Goal: Information Seeking & Learning: Find contact information

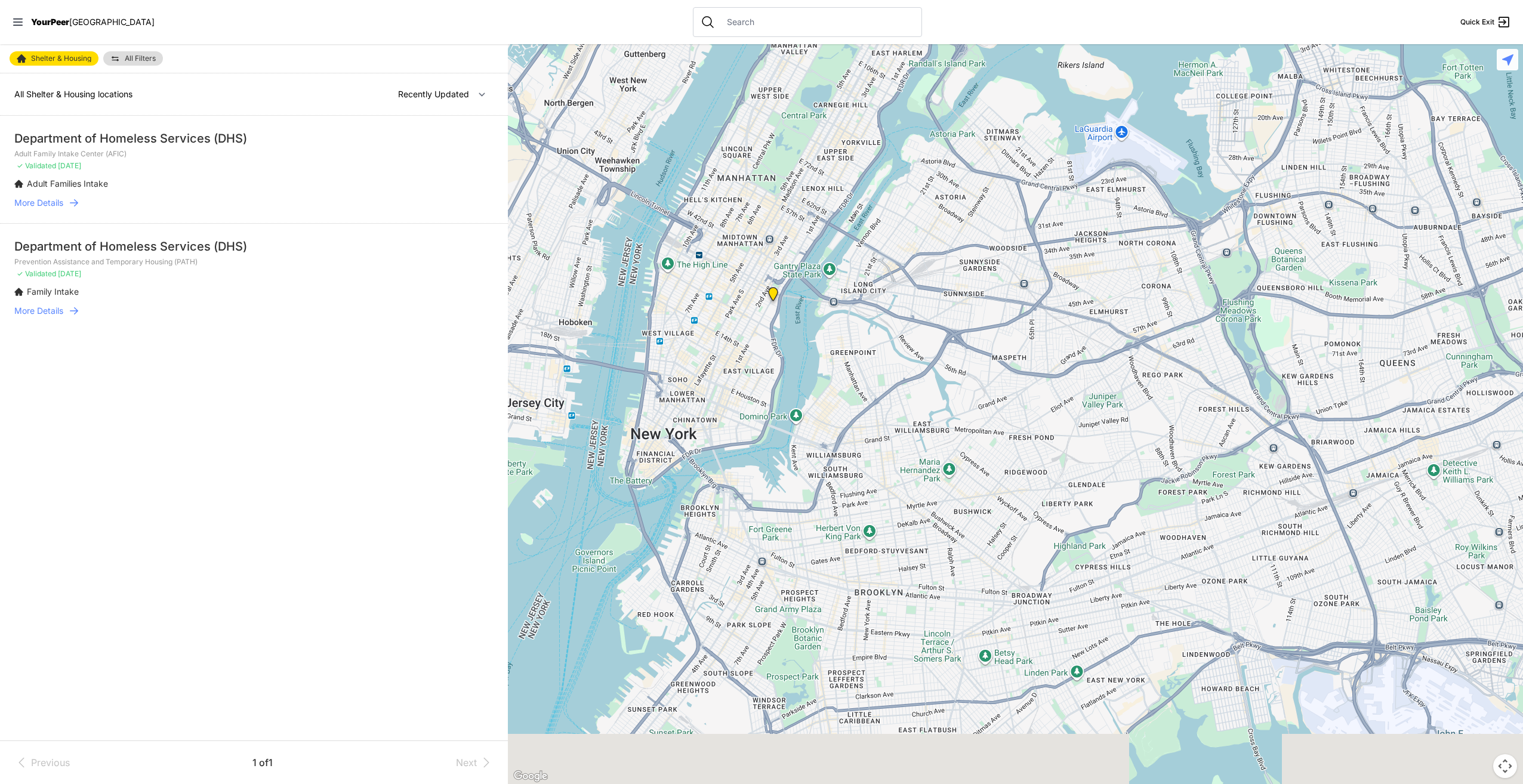
drag, startPoint x: 907, startPoint y: 500, endPoint x: 760, endPoint y: 233, distance: 304.8
click at [749, 198] on div at bounding box center [1016, 414] width 1015 height 740
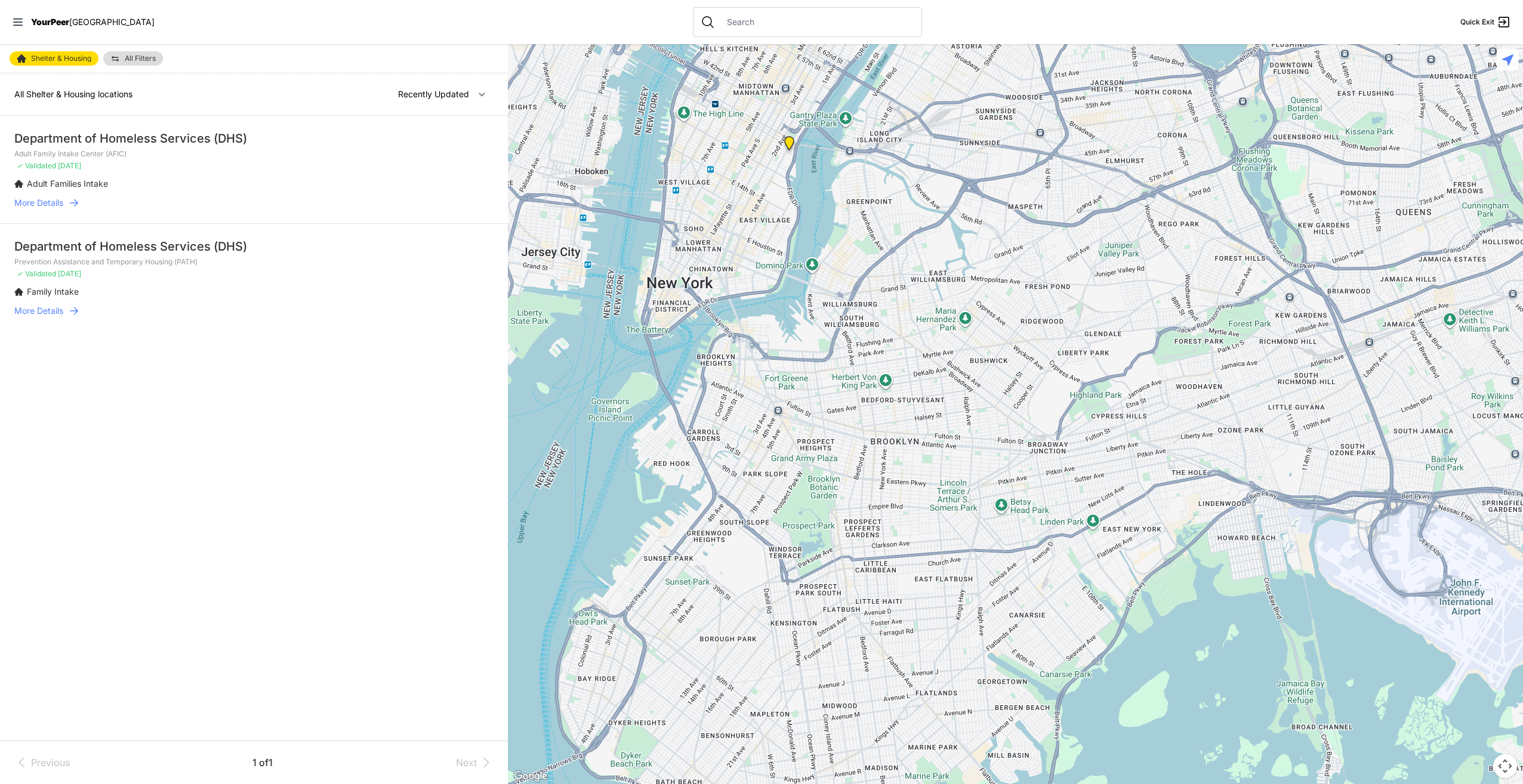
drag, startPoint x: 883, startPoint y: 384, endPoint x: 915, endPoint y: 312, distance: 78.8
click at [915, 312] on div at bounding box center [1016, 414] width 1015 height 740
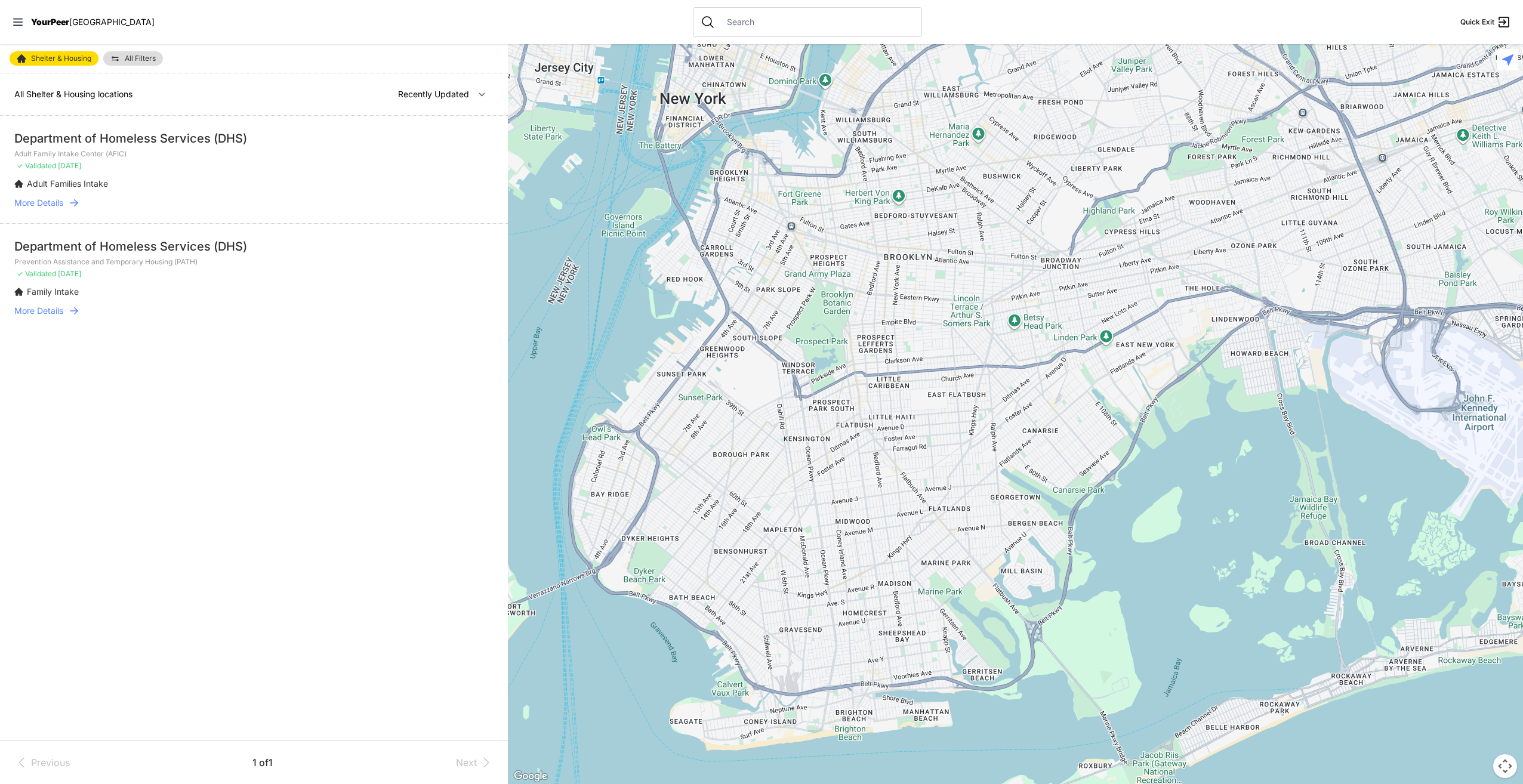
drag, startPoint x: 803, startPoint y: 423, endPoint x: 816, endPoint y: 245, distance: 178.5
click at [816, 245] on div at bounding box center [1016, 414] width 1015 height 740
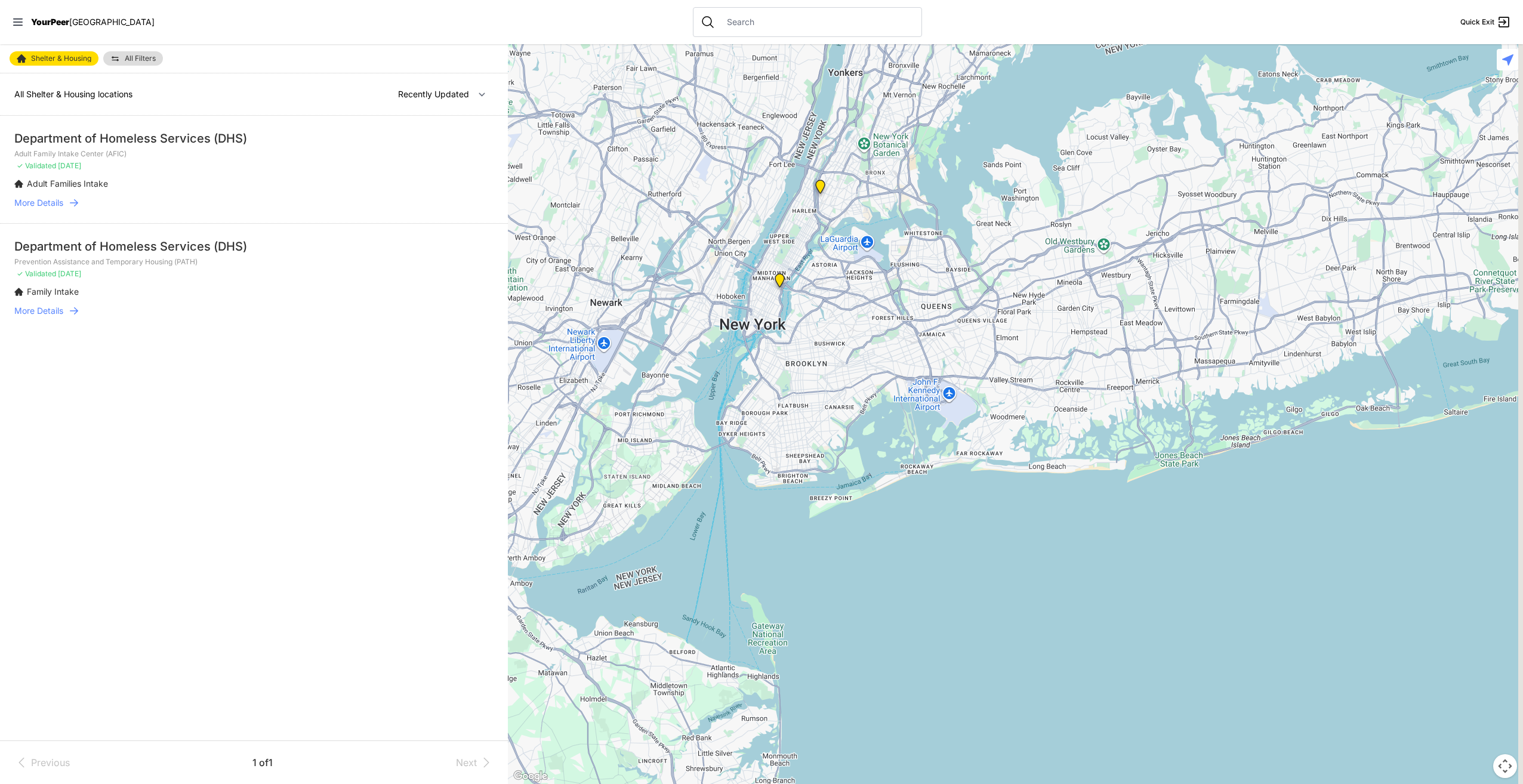
drag, startPoint x: 794, startPoint y: 310, endPoint x: 779, endPoint y: 423, distance: 114.0
click at [779, 423] on div at bounding box center [1016, 414] width 1015 height 740
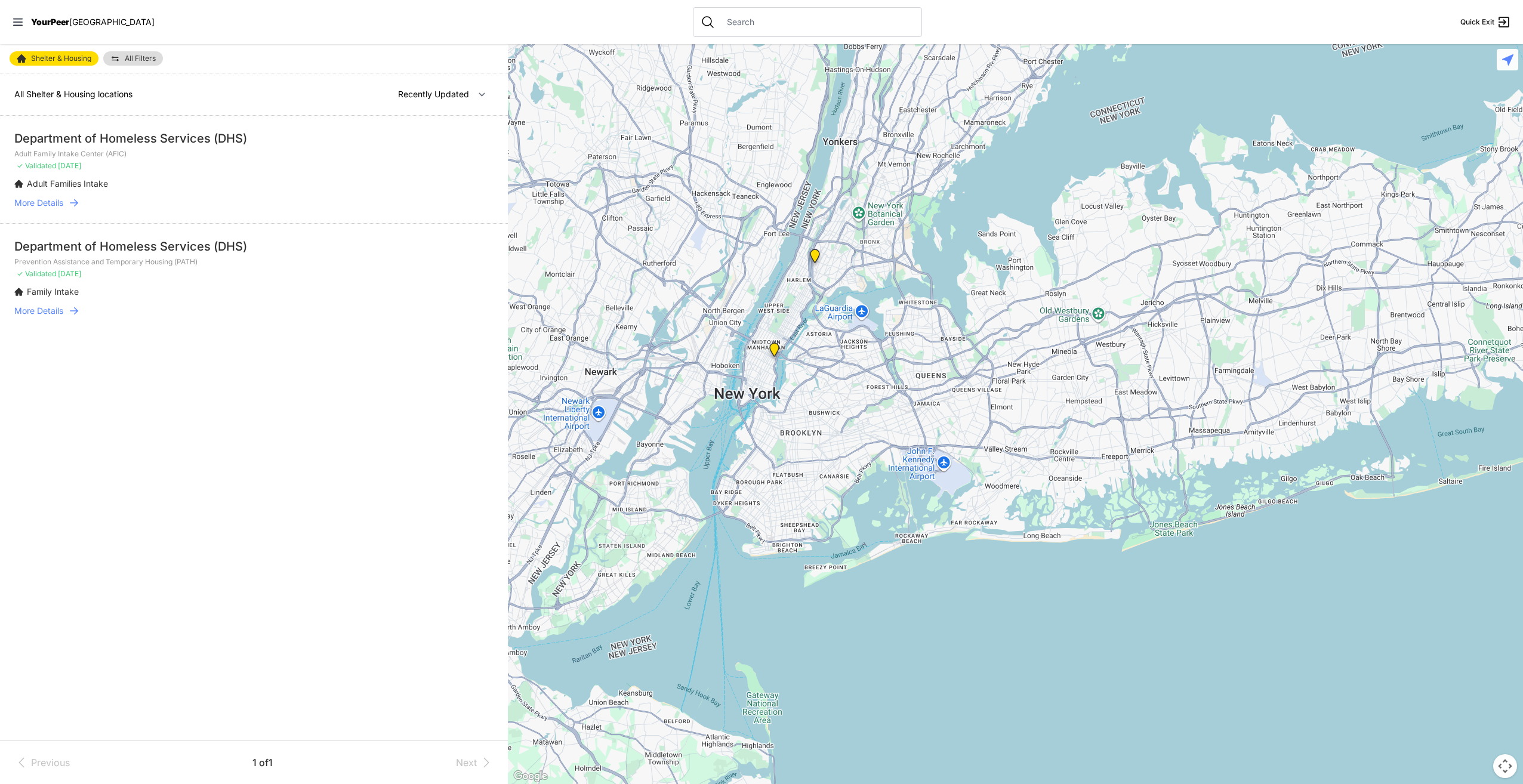
click at [774, 347] on img "Adult Family Intake Center (AFIC)" at bounding box center [774, 351] width 15 height 19
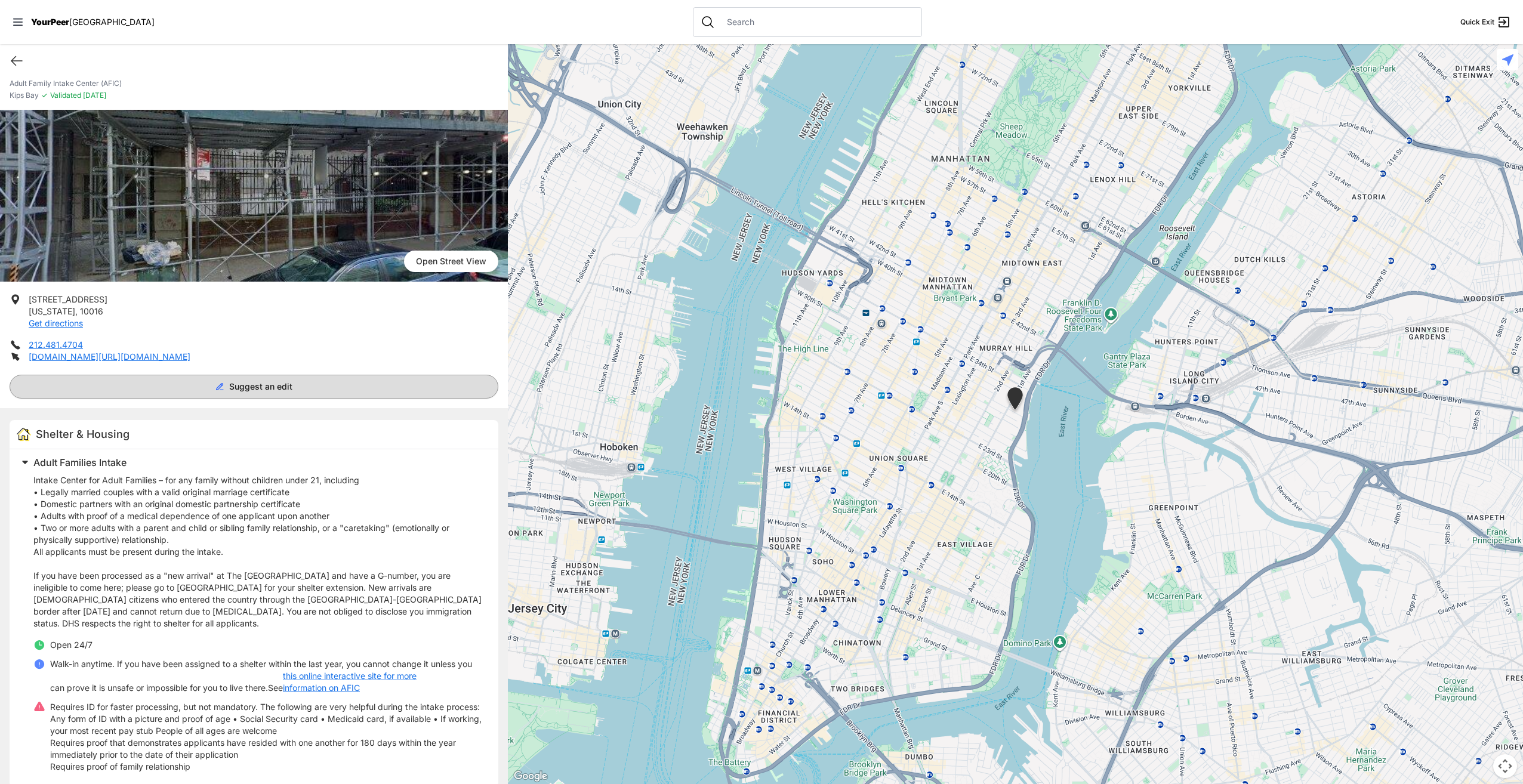
scroll to position [28, 0]
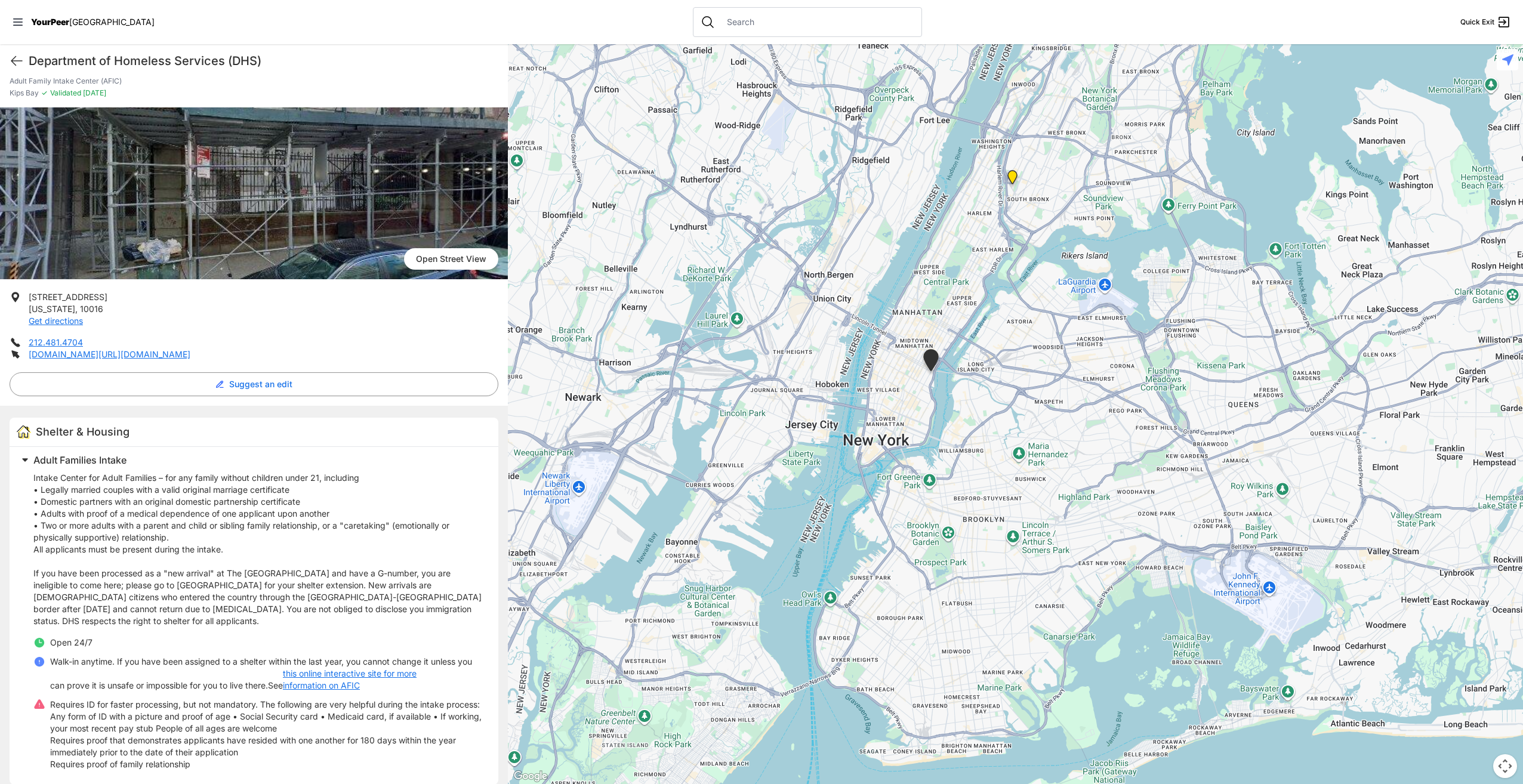
click at [1019, 185] on img "Prevention Assistance and Temporary Housing (PATH)" at bounding box center [1012, 179] width 15 height 19
click at [1009, 171] on img "Prevention Assistance and Temporary Housing (PATH)" at bounding box center [1012, 179] width 15 height 19
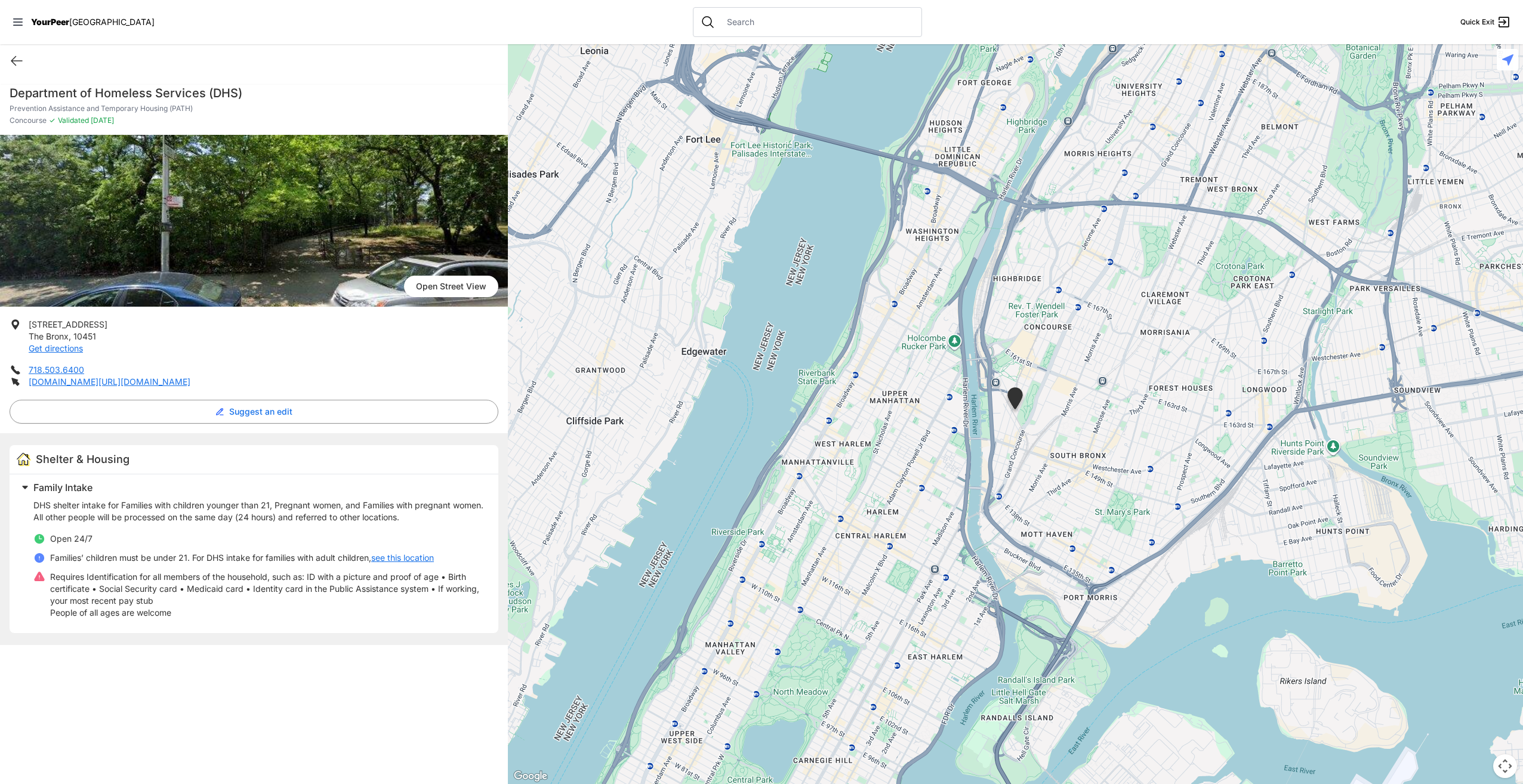
click at [404, 240] on img at bounding box center [254, 221] width 508 height 172
click at [446, 281] on link "Open Street View" at bounding box center [451, 286] width 94 height 21
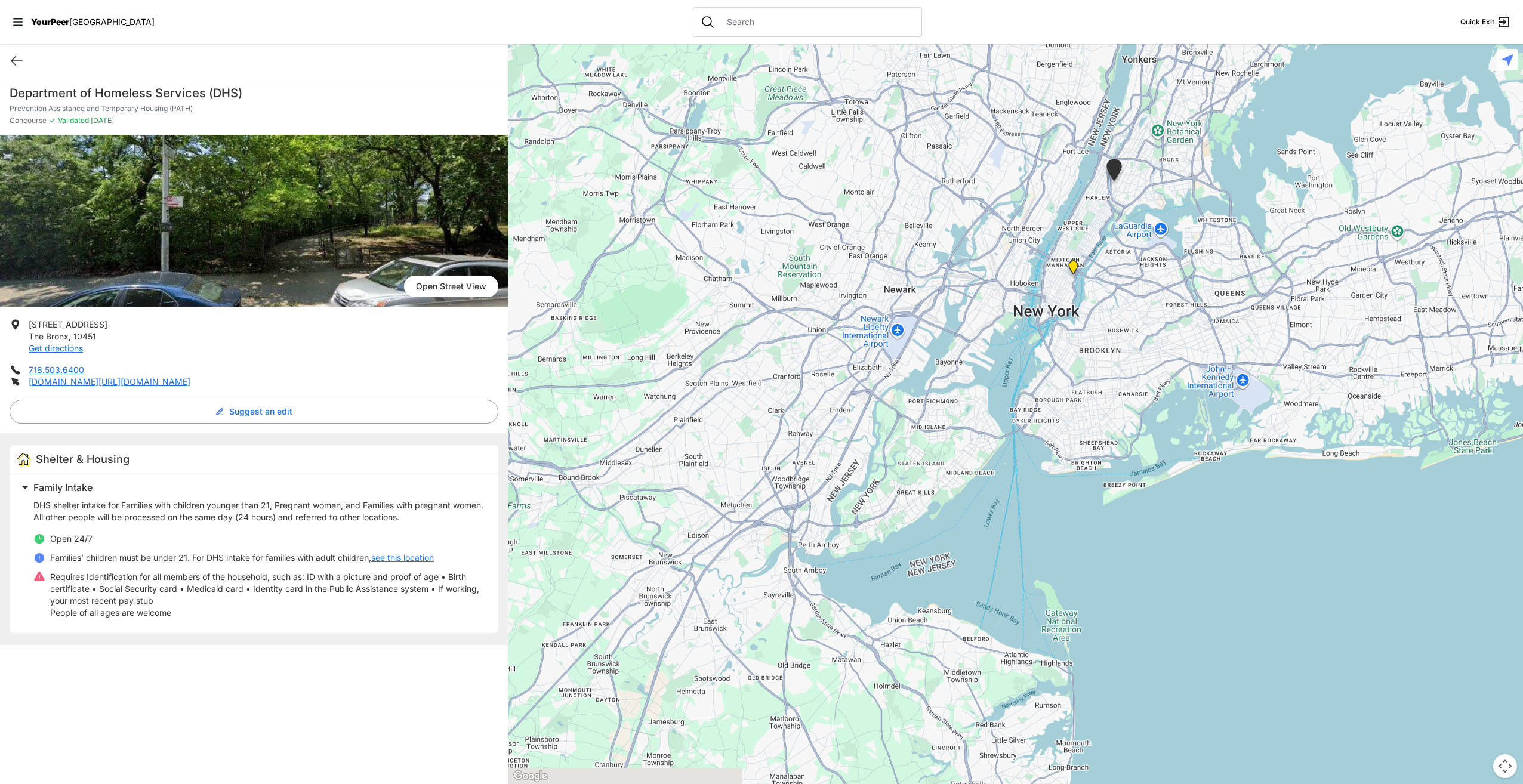
drag, startPoint x: 1260, startPoint y: 282, endPoint x: 1192, endPoint y: 228, distance: 86.8
click at [1192, 228] on div at bounding box center [1016, 414] width 1015 height 740
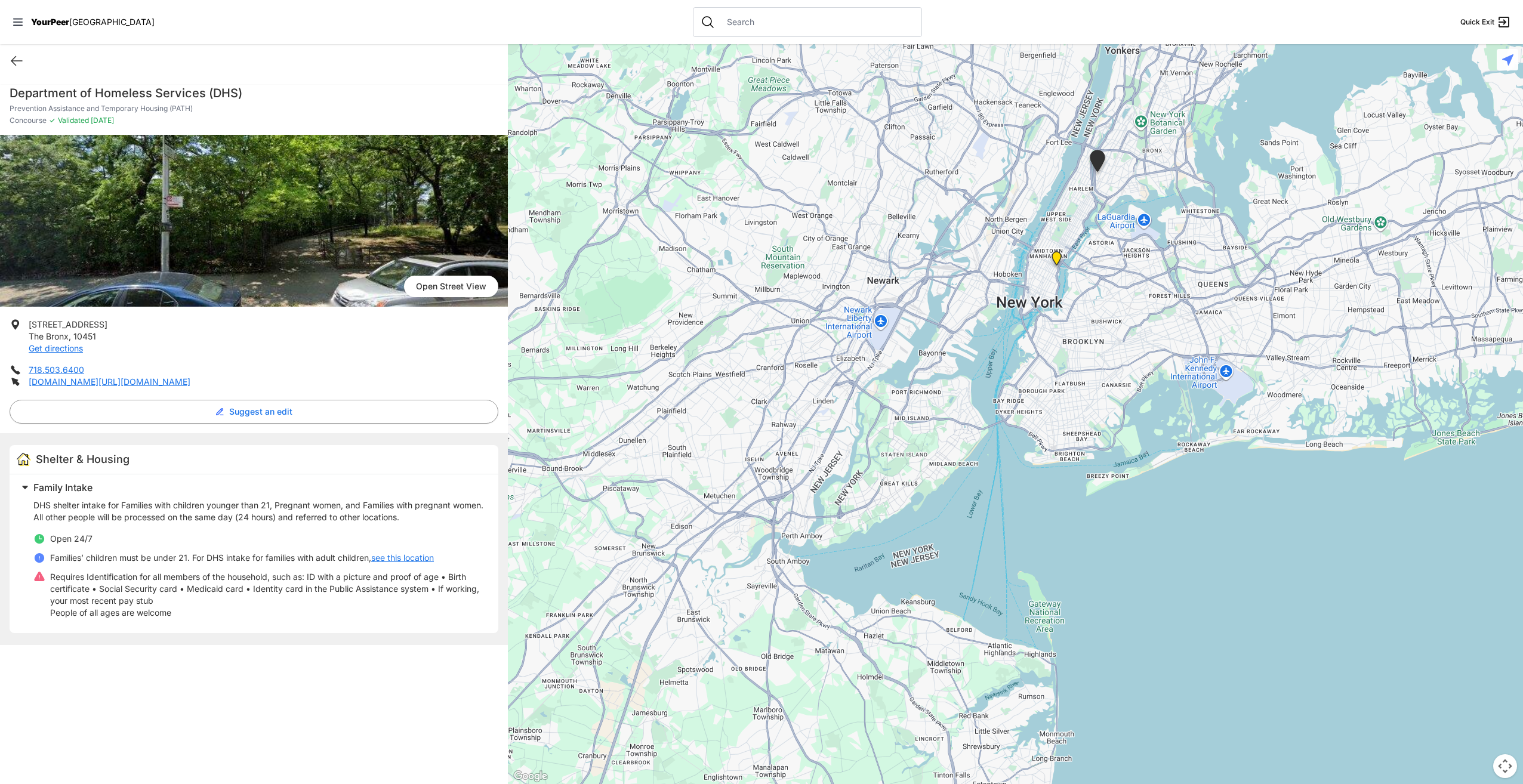
drag, startPoint x: 1208, startPoint y: 243, endPoint x: 1123, endPoint y: 194, distance: 98.1
click at [1131, 197] on div at bounding box center [1016, 414] width 1015 height 740
